Goal: Information Seeking & Learning: Learn about a topic

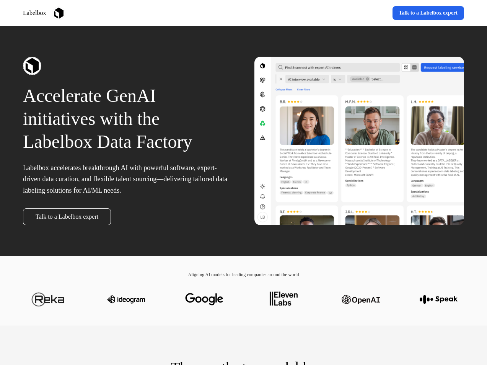
click at [243, 13] on div "Labelbox Learn more Talk to a Labelbox expert" at bounding box center [243, 13] width 487 height 26
click at [132, 13] on div "Labelbox" at bounding box center [132, 13] width 218 height 13
click at [355, 13] on div "Learn more Talk to a Labelbox expert" at bounding box center [356, 13] width 218 height 14
click at [243, 141] on div "Accelerate GenAI initiatives with the Labelbox Data Factory Labelbox accelerate…" at bounding box center [243, 141] width 487 height 230
click at [128, 141] on p "Accelerate GenAI initiatives with the Labelbox Data Factory" at bounding box center [128, 118] width 210 height 69
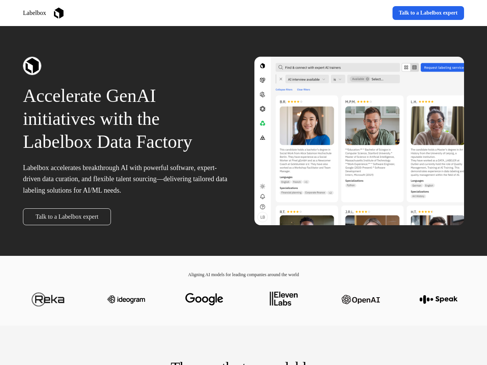
click at [128, 66] on div at bounding box center [128, 66] width 210 height 18
click at [128, 217] on div "Talk to a Labelbox expert" at bounding box center [128, 216] width 210 height 17
click at [359, 141] on div at bounding box center [359, 141] width 210 height 168
click at [243, 299] on div at bounding box center [243, 299] width 441 height 43
